Goal: Task Accomplishment & Management: Use online tool/utility

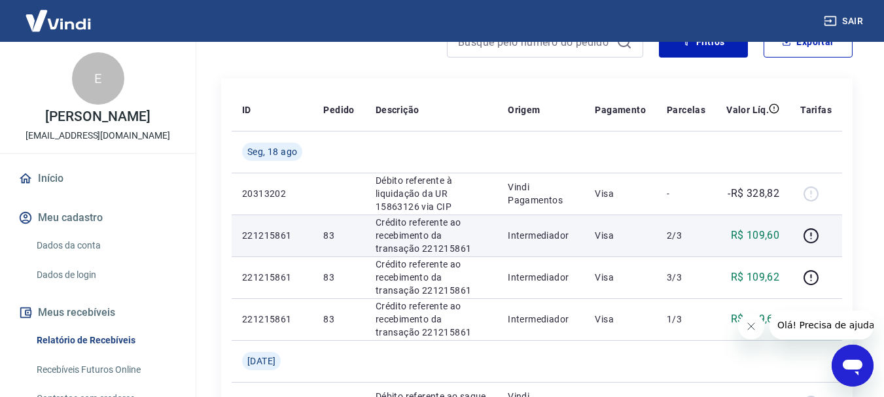
scroll to position [65, 0]
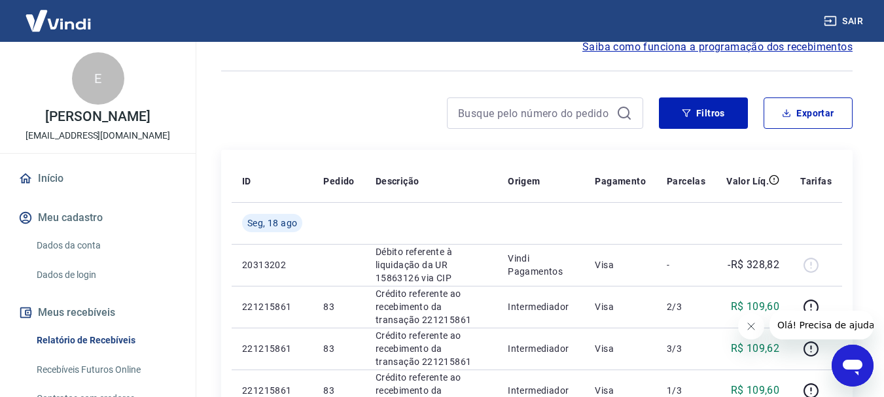
click at [90, 337] on link "Relatório de Recebíveis" at bounding box center [105, 340] width 149 height 27
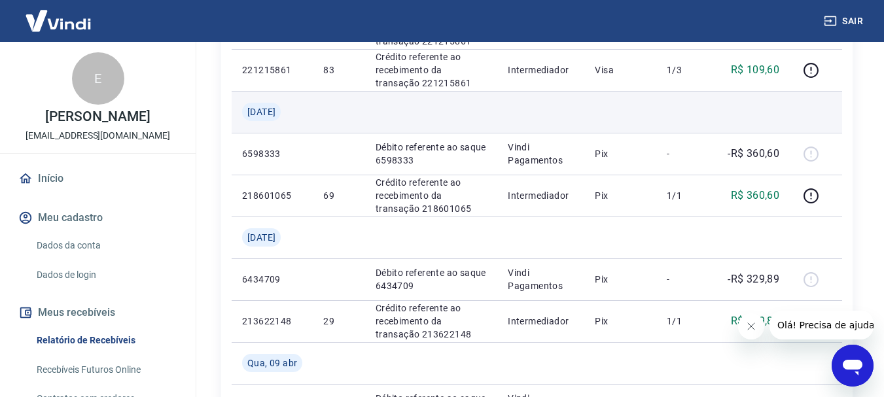
scroll to position [393, 0]
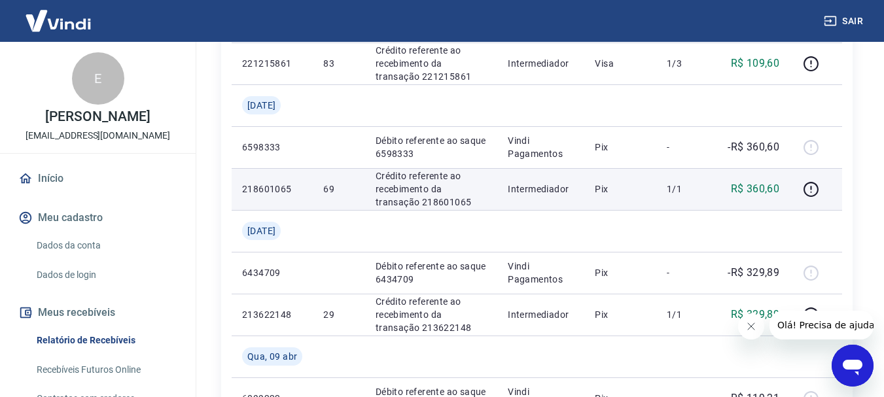
click at [522, 180] on td "Intermediador" at bounding box center [540, 189] width 87 height 42
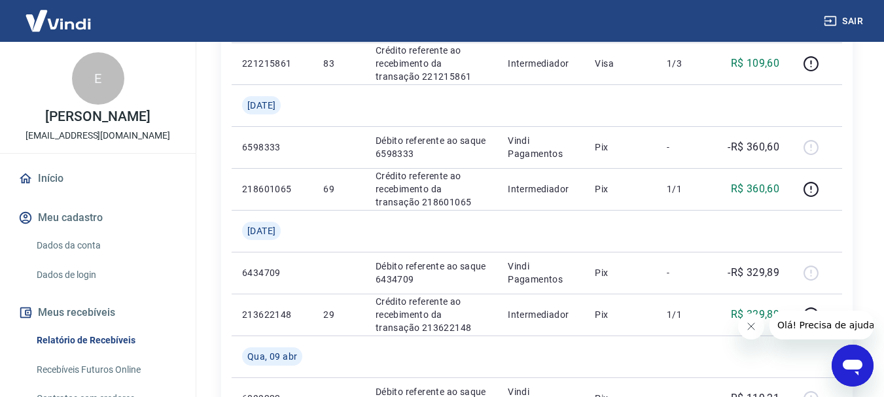
click at [869, 124] on div "Início / Meus Recebíveis / Relatório de Recebíveis Relatório de Recebíveis Saib…" at bounding box center [537, 343] width 694 height 1389
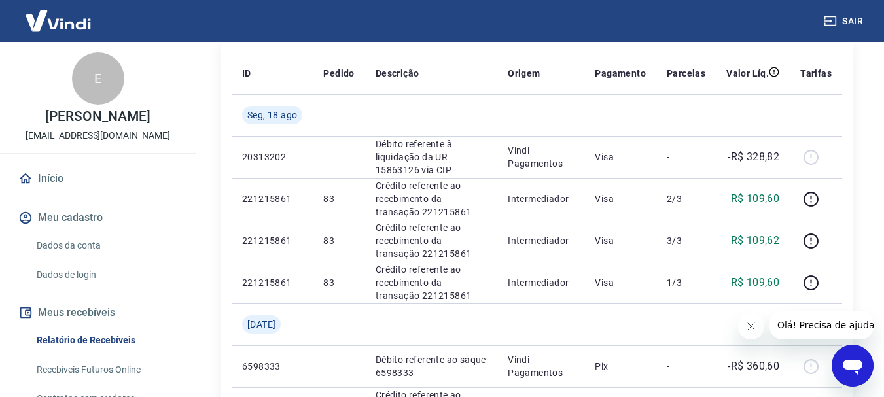
scroll to position [196, 0]
